Goal: Transaction & Acquisition: Purchase product/service

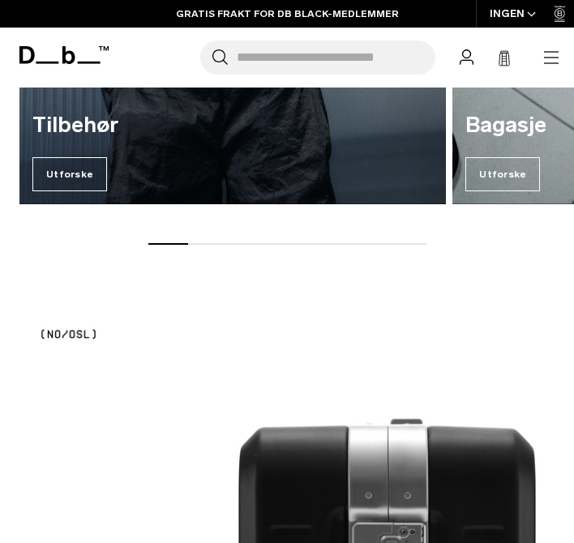
scroll to position [2960, 0]
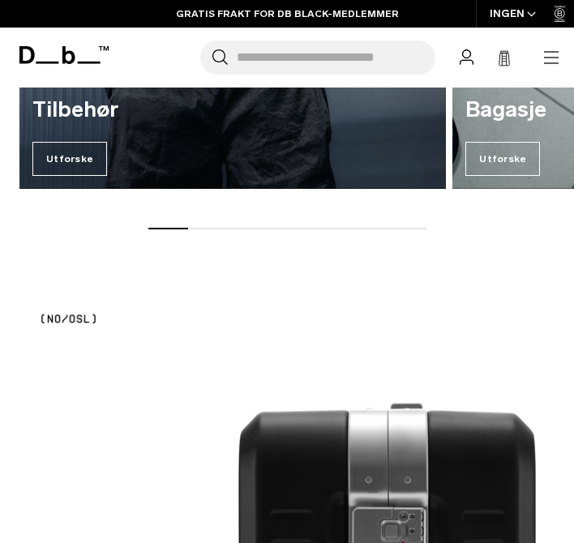
click at [282, 68] on input "Søk etter vesker, bagasje..." at bounding box center [336, 58] width 199 height 34
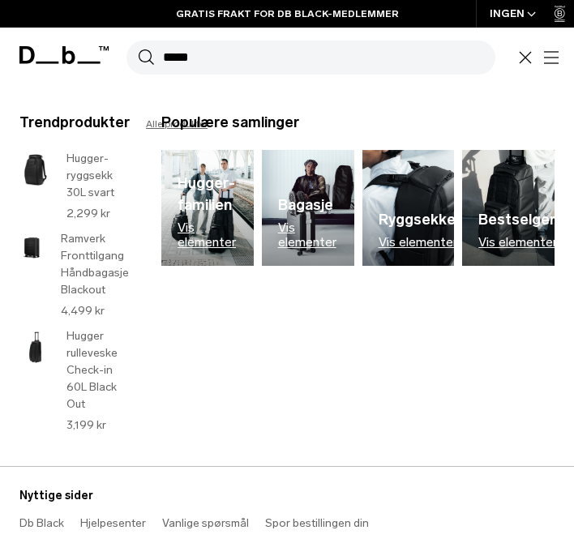
type input "*****"
click at [138, 49] on button "Søk" at bounding box center [146, 58] width 17 height 18
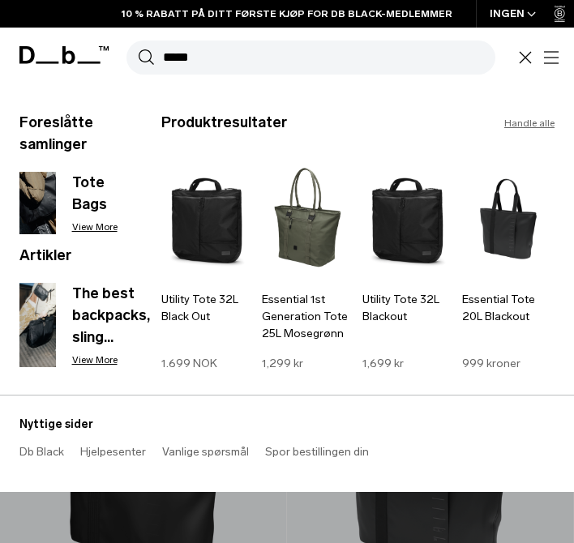
click at [225, 57] on input "*****" at bounding box center [329, 58] width 332 height 34
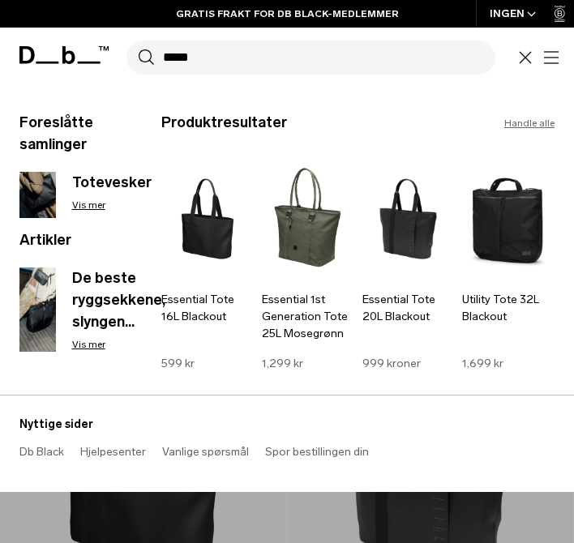
click at [520, 122] on font "Handle alle" at bounding box center [529, 123] width 50 height 11
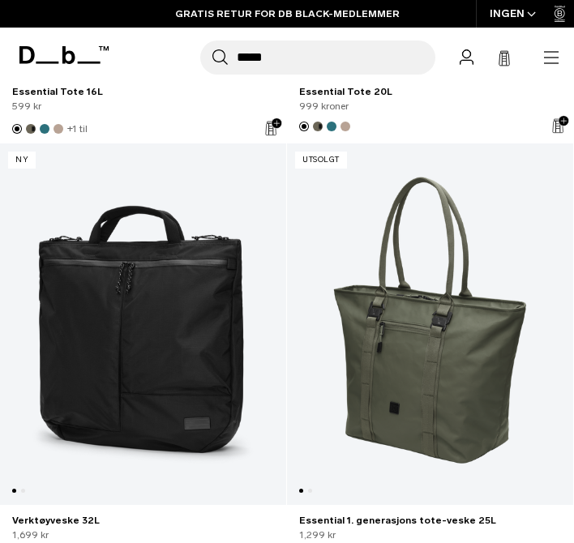
scroll to position [556, 0]
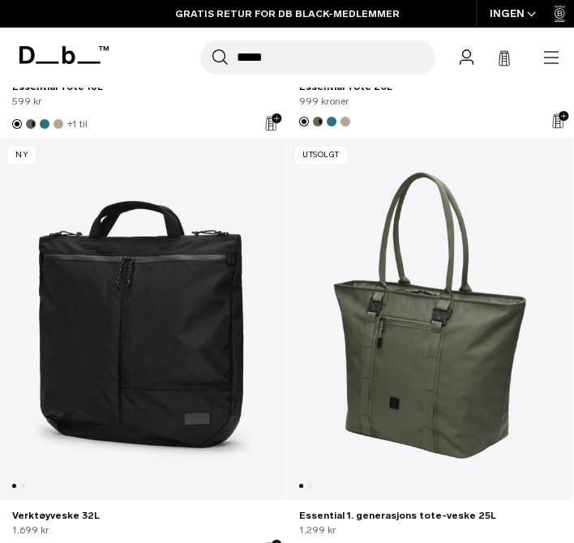
click at [415, 314] on link "Essential 1. generasjons tote-veske 25L" at bounding box center [430, 320] width 286 height 362
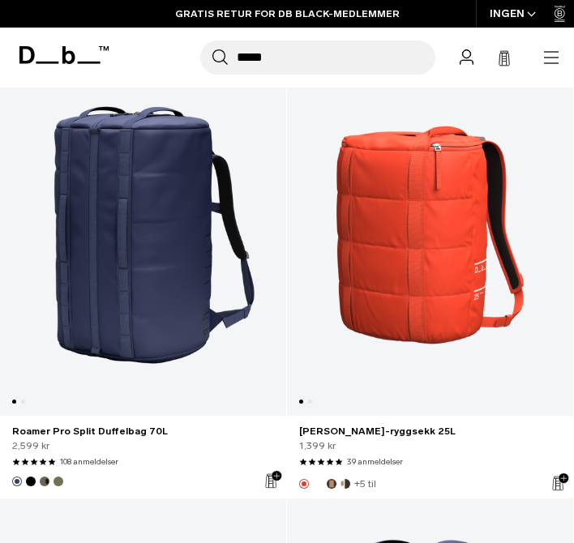
scroll to position [8643, 0]
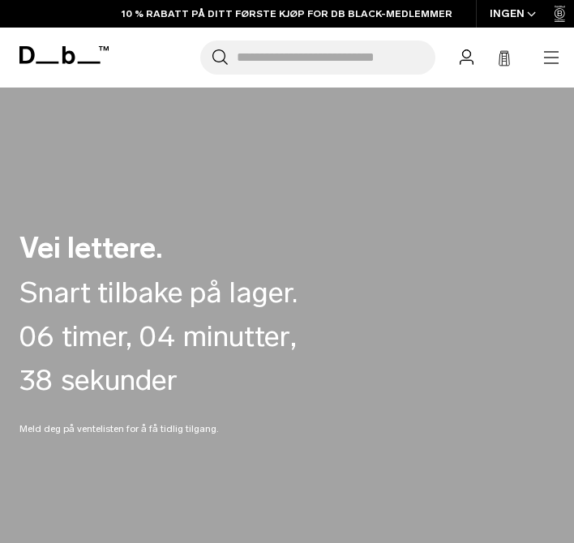
scroll to position [1596, 0]
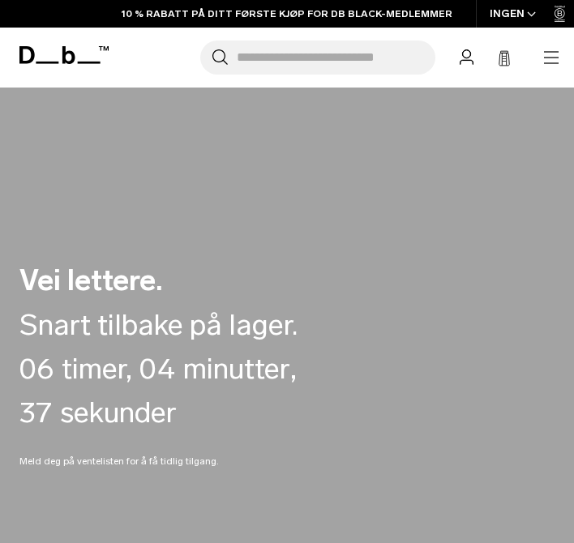
click at [61, 63] on icon at bounding box center [63, 55] width 89 height 18
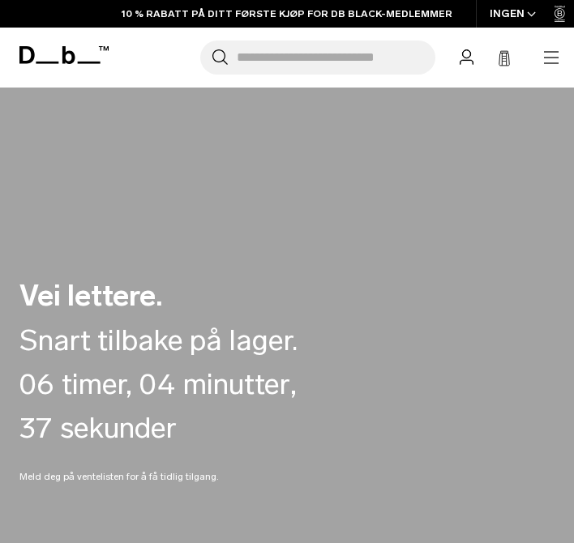
scroll to position [1614, 0]
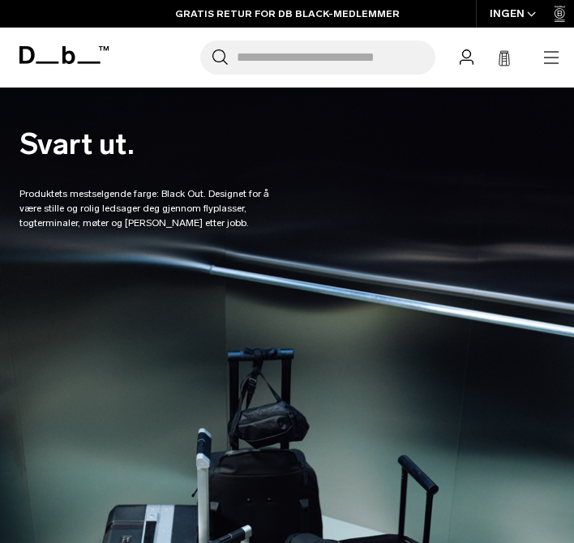
click at [75, 49] on icon at bounding box center [63, 55] width 89 height 18
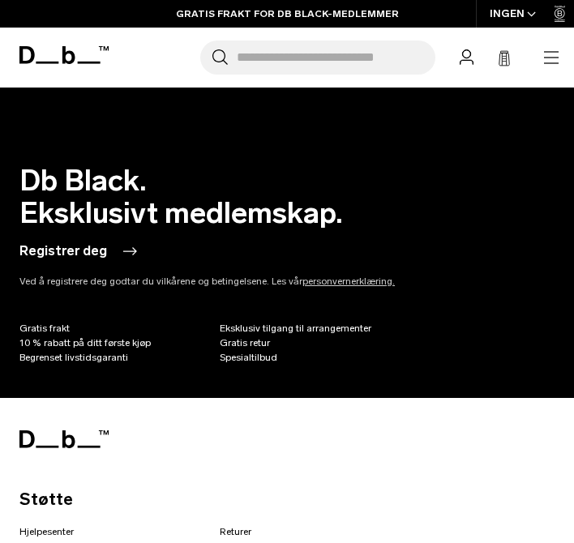
scroll to position [4191, 0]
